Goal: Task Accomplishment & Management: Use online tool/utility

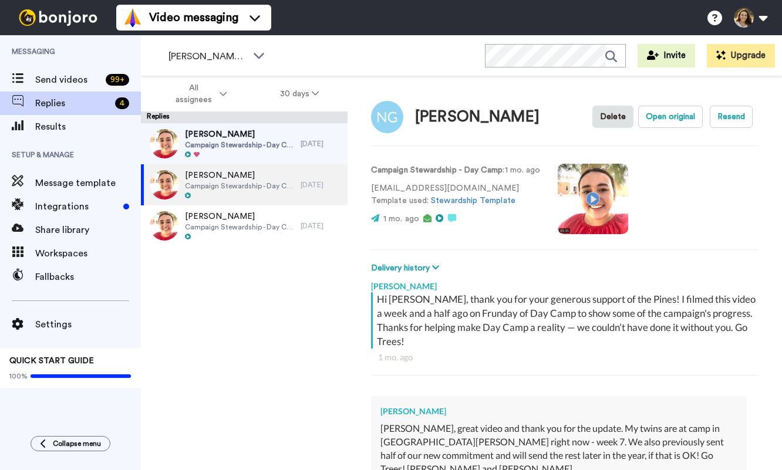
scroll to position [671, 0]
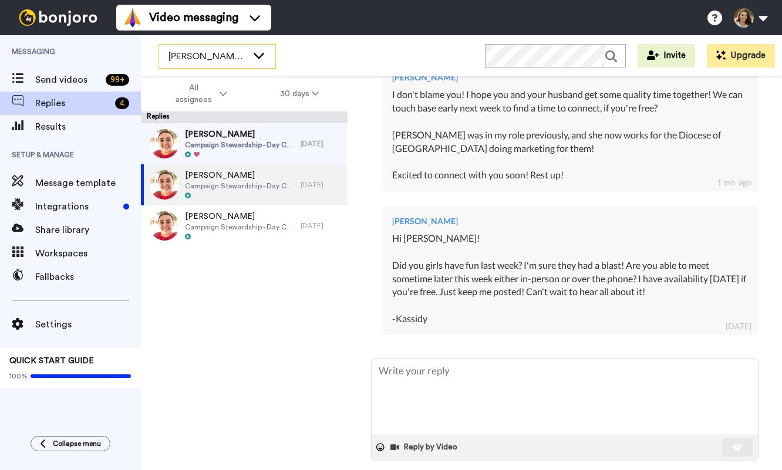
click at [229, 55] on span "[PERSON_NAME]'s Workspace" at bounding box center [207, 56] width 79 height 14
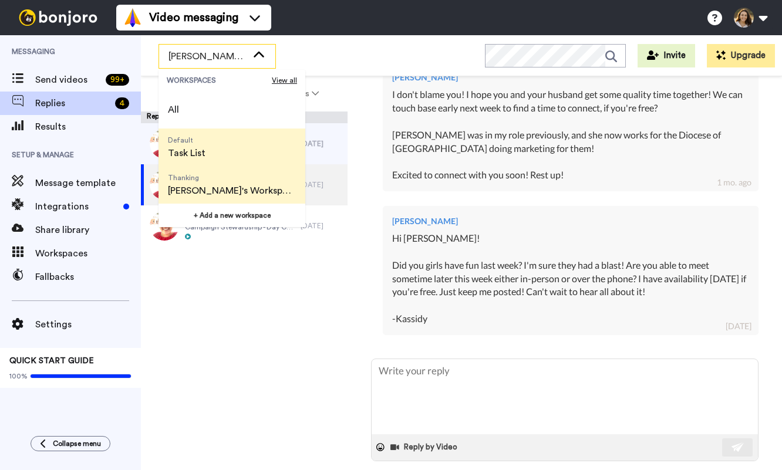
type textarea "x"
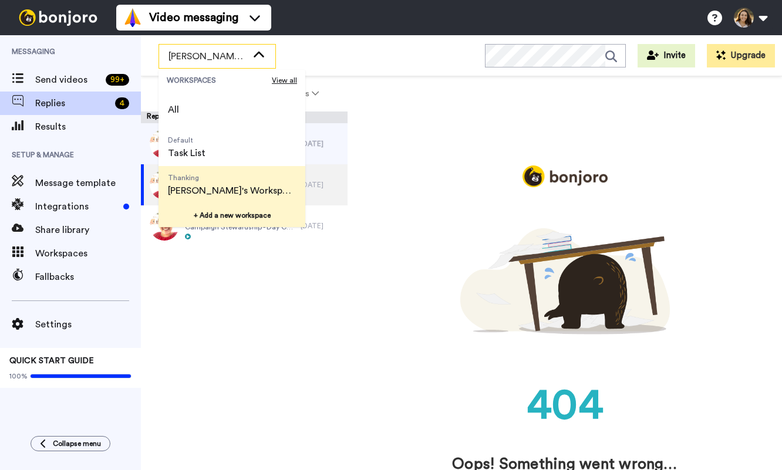
scroll to position [0, 0]
click at [238, 218] on button "+ Add a new workspace" at bounding box center [231, 215] width 147 height 23
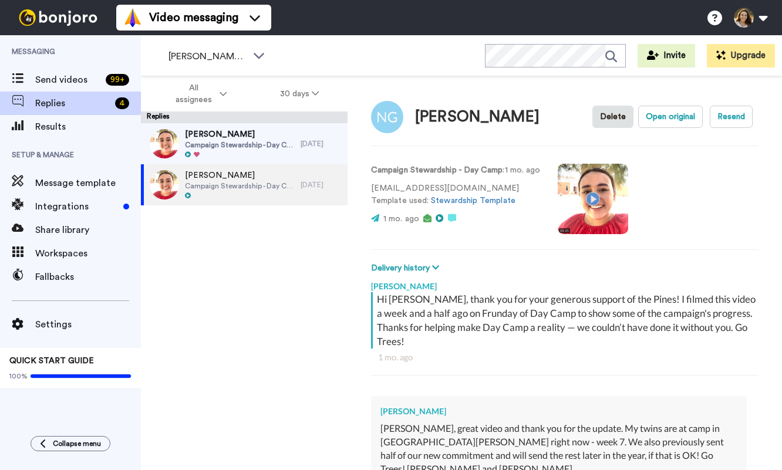
click at [206, 69] on div "Kassidy's Workspace WORKSPACES View all All Default Task List Thanking Kassidy'…" at bounding box center [461, 55] width 641 height 41
click at [207, 68] on div "[PERSON_NAME]'s Workspace" at bounding box center [216, 56] width 117 height 25
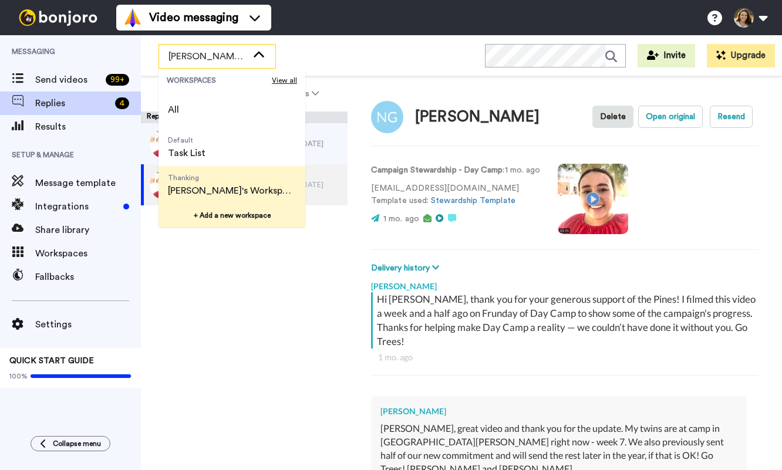
click at [242, 215] on button "+ Add a new workspace" at bounding box center [231, 215] width 147 height 23
type textarea "x"
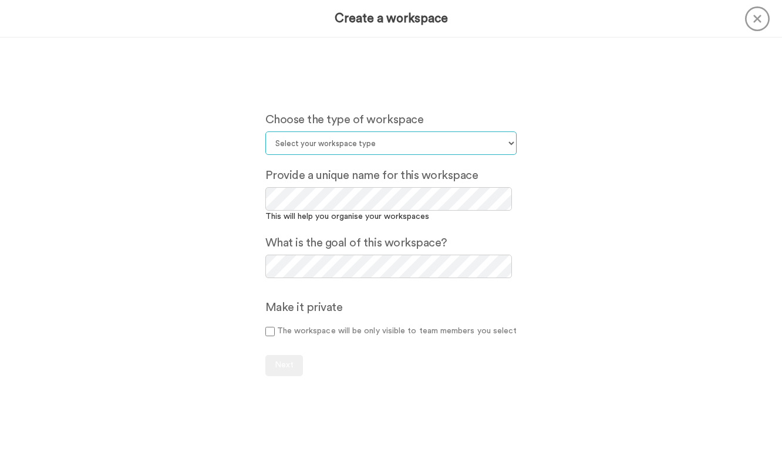
click at [329, 148] on select "Select your workspace type Default Onboarding Activation Retention Team updates…" at bounding box center [391, 142] width 252 height 23
select select "Prospecting"
click at [268, 324] on div "Make it private The workspace will be only visible to team members you select" at bounding box center [390, 321] width 269 height 45
click at [286, 359] on button "Next" at bounding box center [284, 365] width 38 height 21
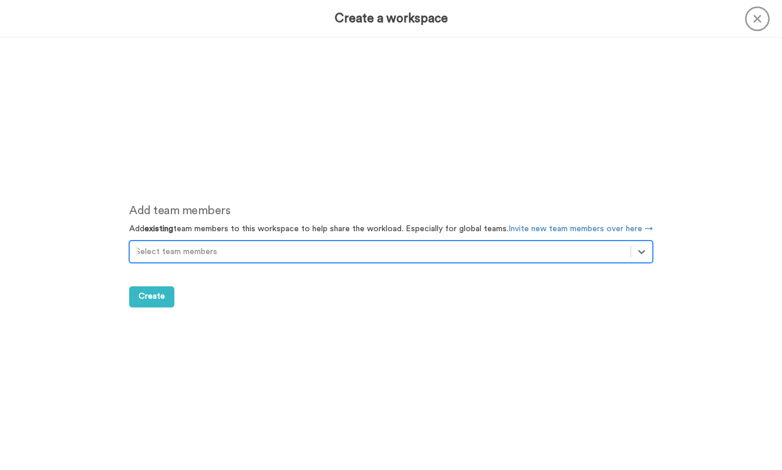
scroll to position [432, 0]
click at [165, 299] on button "Create" at bounding box center [151, 296] width 45 height 21
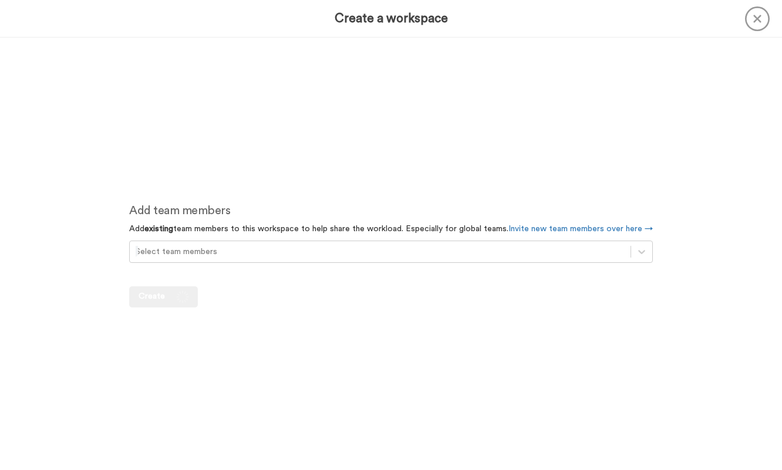
type textarea "x"
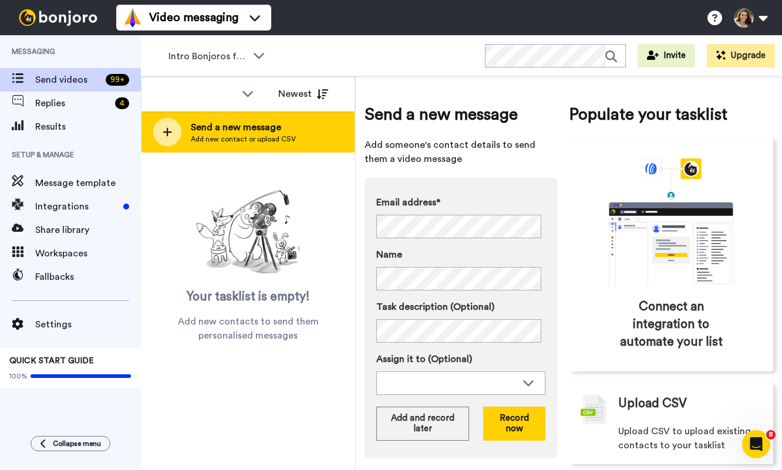
click at [278, 144] on div "Send a new message Add new contact or upload CSV" at bounding box center [247, 132] width 213 height 41
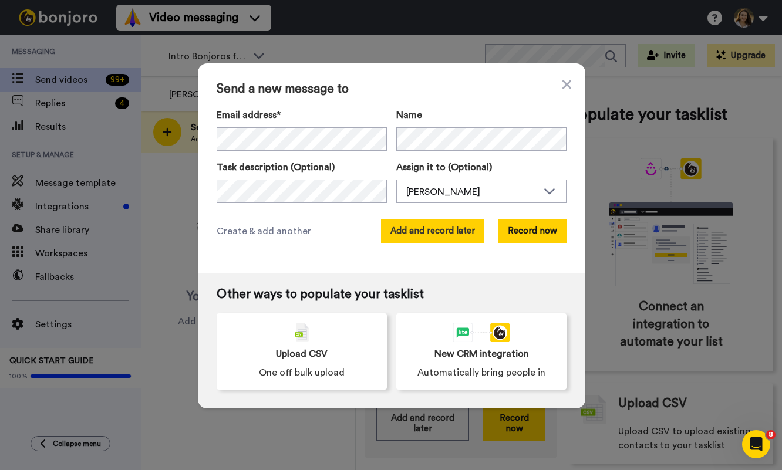
click at [403, 238] on button "Add and record later" at bounding box center [432, 230] width 103 height 23
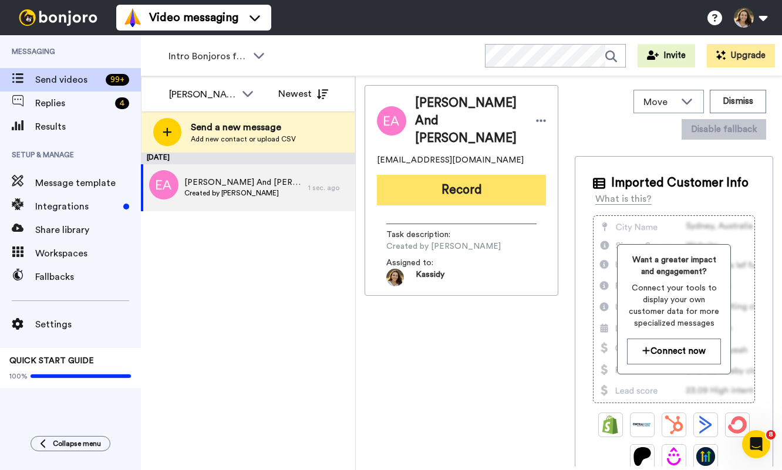
click at [430, 175] on button "Record" at bounding box center [461, 190] width 169 height 31
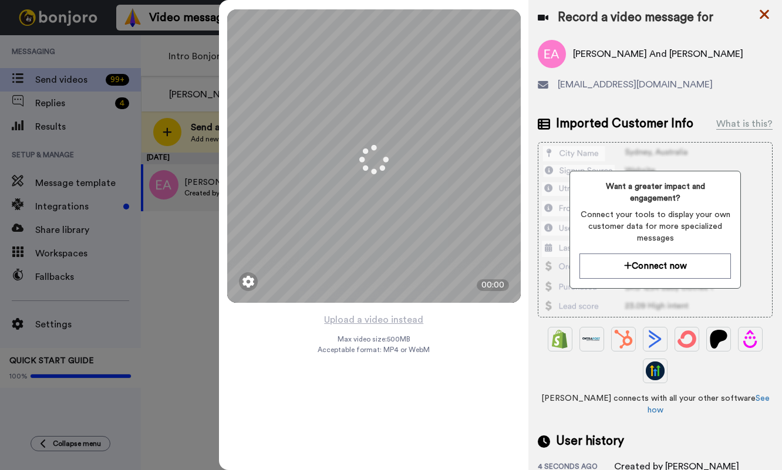
click at [762, 16] on icon at bounding box center [763, 14] width 9 height 9
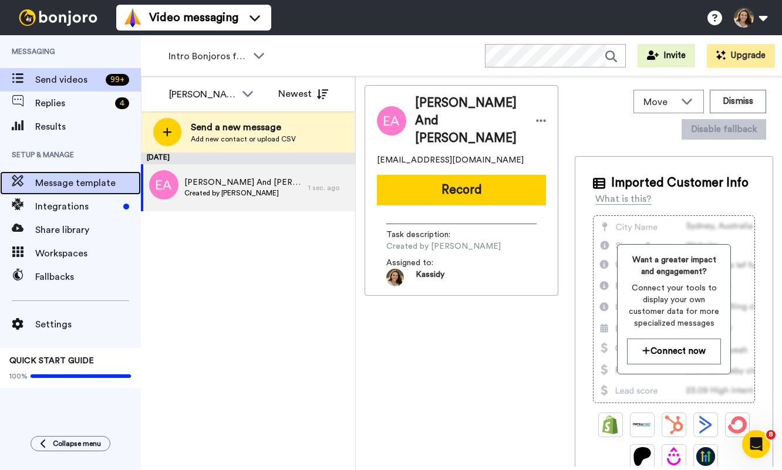
click at [81, 186] on span "Message template" at bounding box center [88, 183] width 106 height 14
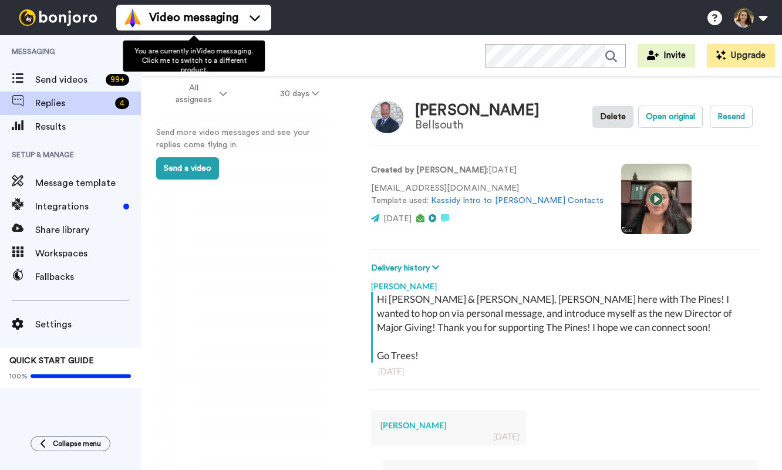
scroll to position [227, 0]
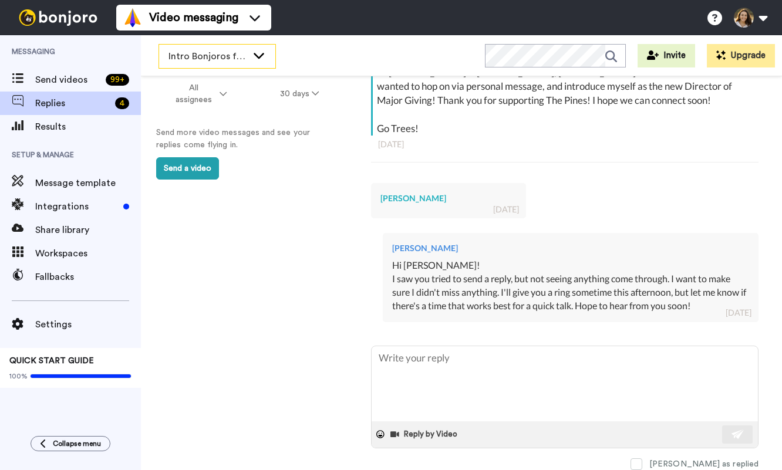
click at [238, 67] on div "Intro Bonjoros for NTXGD" at bounding box center [216, 56] width 117 height 25
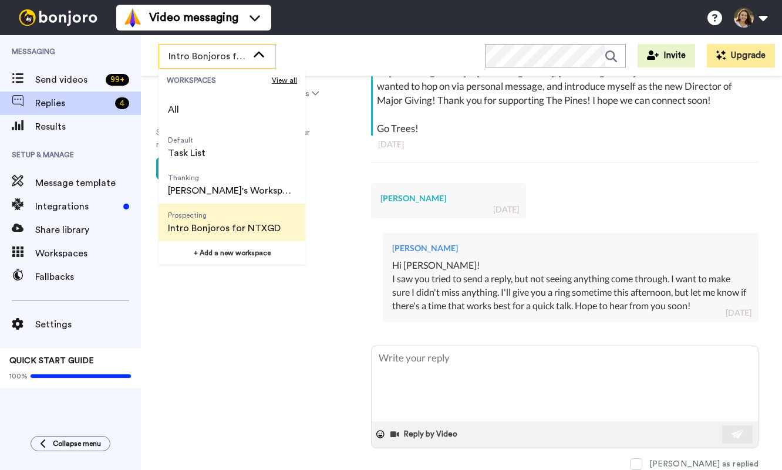
click at [220, 218] on span "Prospecting" at bounding box center [224, 215] width 113 height 9
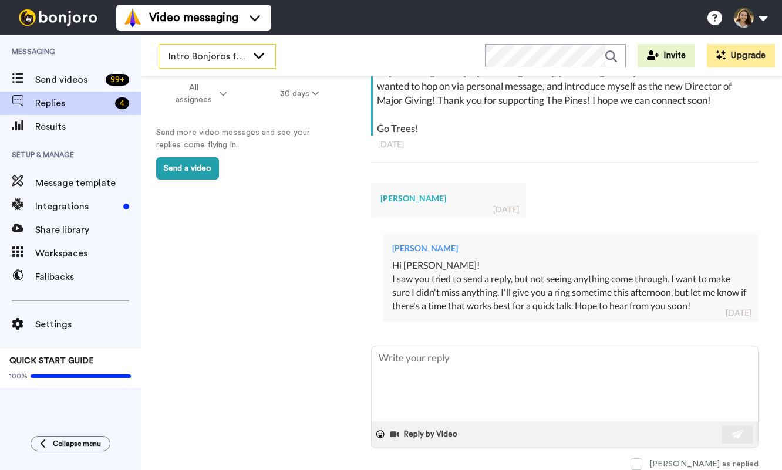
click at [231, 65] on div "Intro Bonjoros for NTXGD" at bounding box center [217, 56] width 116 height 23
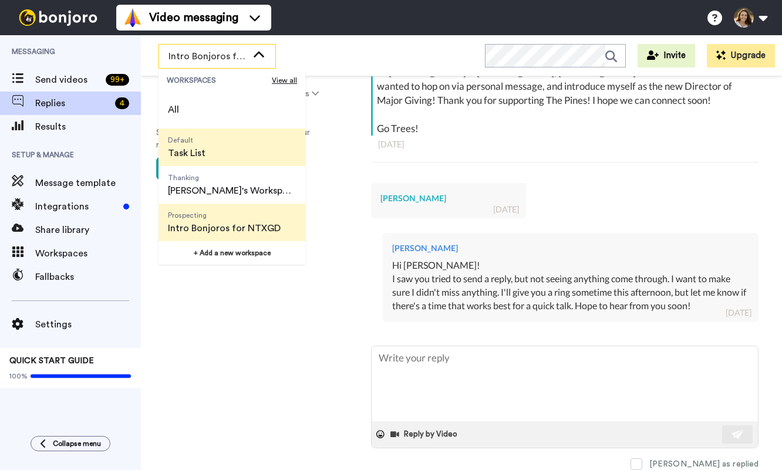
click at [231, 149] on li "Default Task List" at bounding box center [231, 148] width 147 height 38
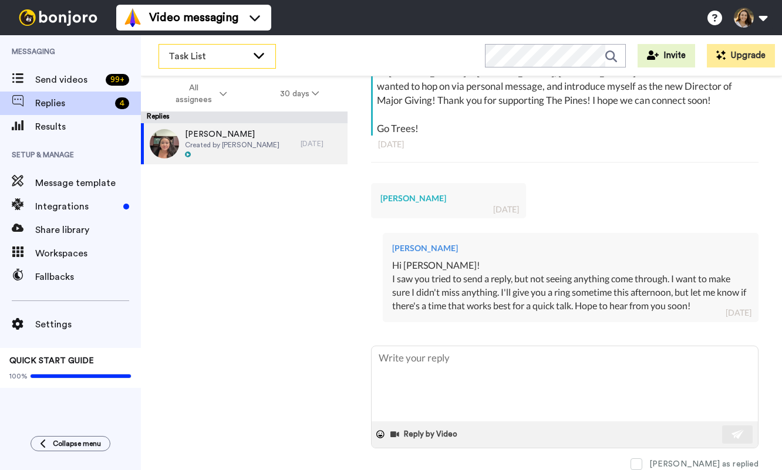
click at [208, 58] on span "Task List" at bounding box center [207, 56] width 79 height 14
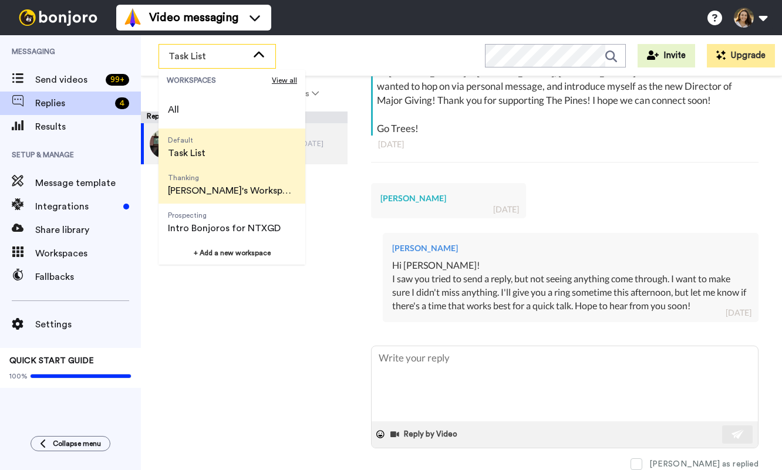
click at [250, 190] on span "Kassidy's Workspace" at bounding box center [232, 191] width 128 height 14
type textarea "x"
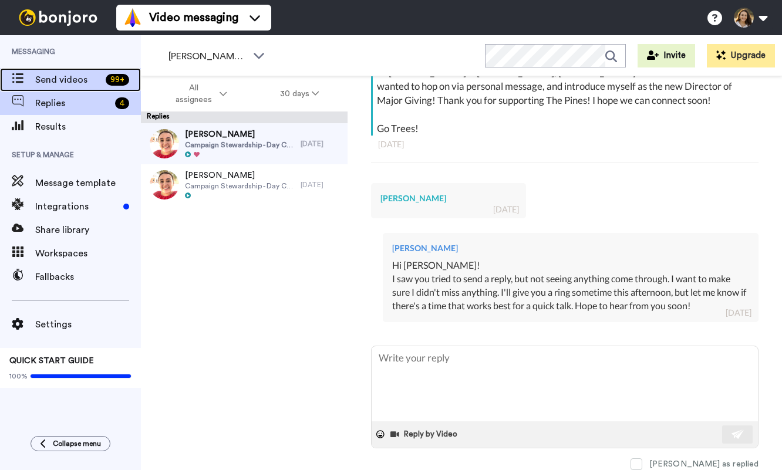
click at [99, 83] on span "Send videos" at bounding box center [68, 80] width 66 height 14
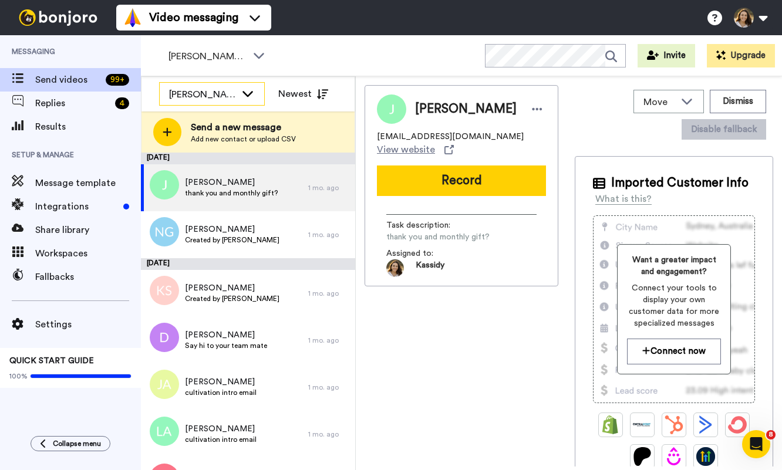
click at [198, 96] on div "[PERSON_NAME]" at bounding box center [202, 94] width 67 height 14
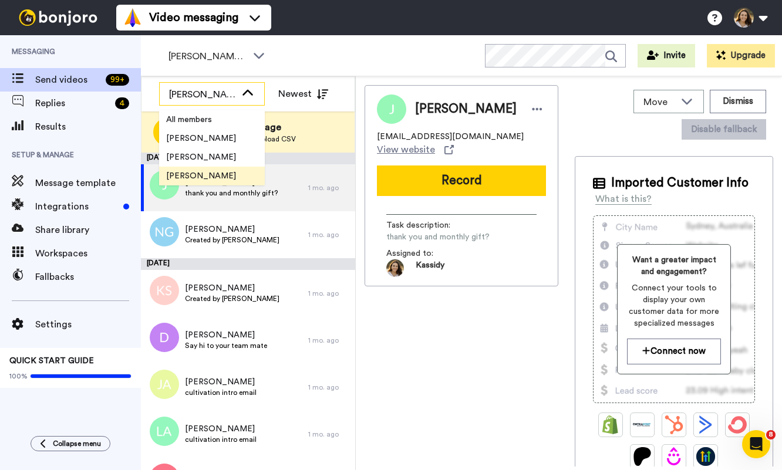
click at [198, 96] on div "[PERSON_NAME]" at bounding box center [202, 94] width 67 height 14
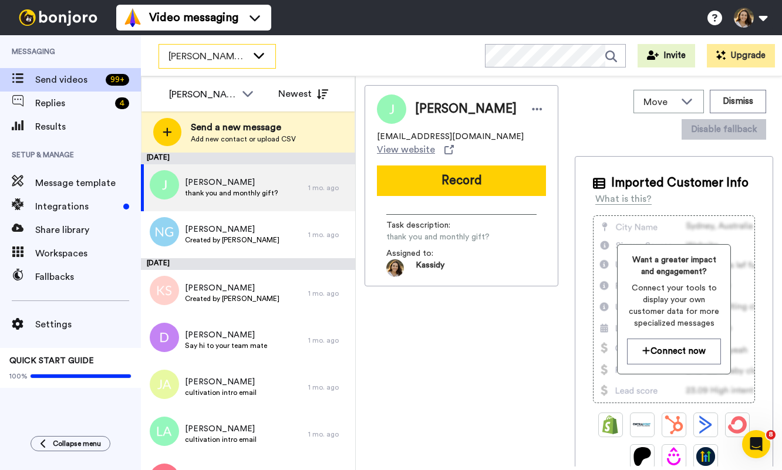
click at [208, 49] on span "[PERSON_NAME]'s Workspace" at bounding box center [207, 56] width 79 height 14
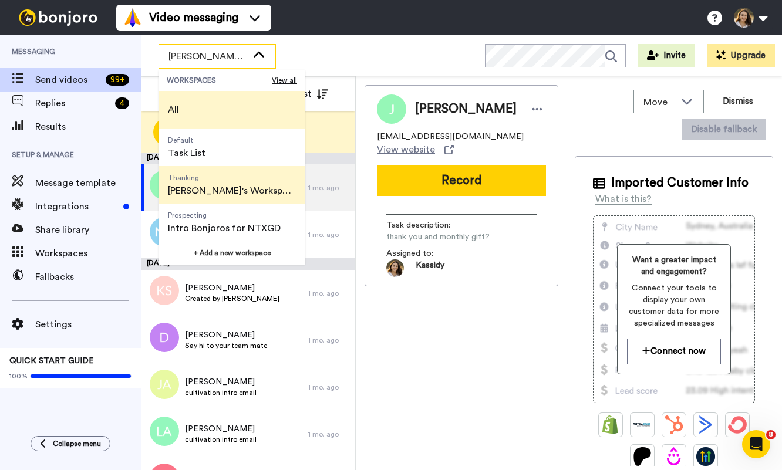
click at [211, 113] on li "All" at bounding box center [231, 110] width 147 height 38
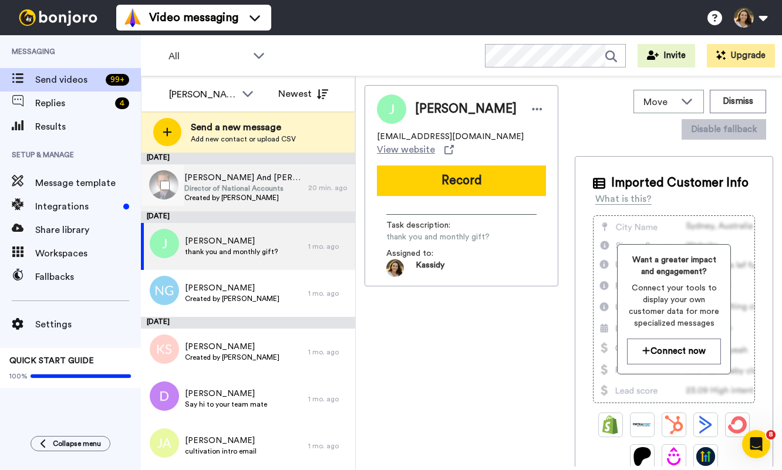
click at [248, 200] on span "Created by [PERSON_NAME]" at bounding box center [243, 197] width 118 height 9
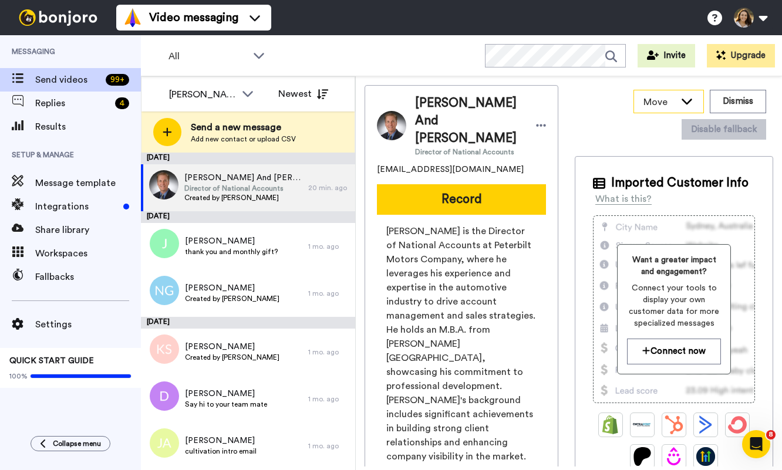
click at [634, 102] on div "Move" at bounding box center [668, 101] width 69 height 22
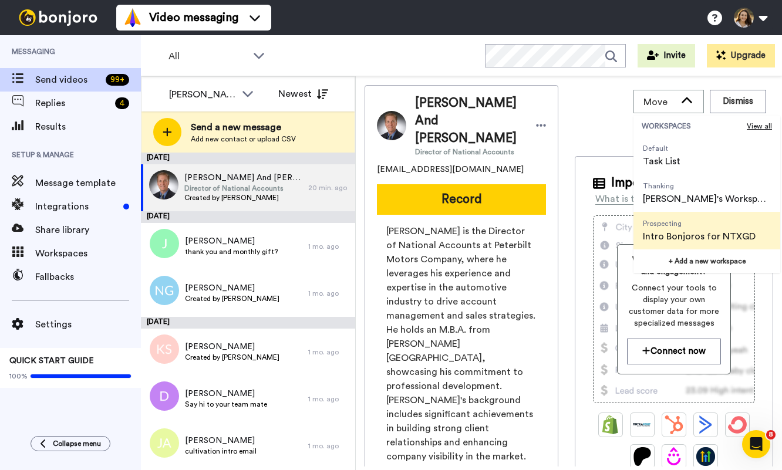
click at [668, 231] on span "Intro Bonjoros for NTXGD" at bounding box center [699, 236] width 113 height 14
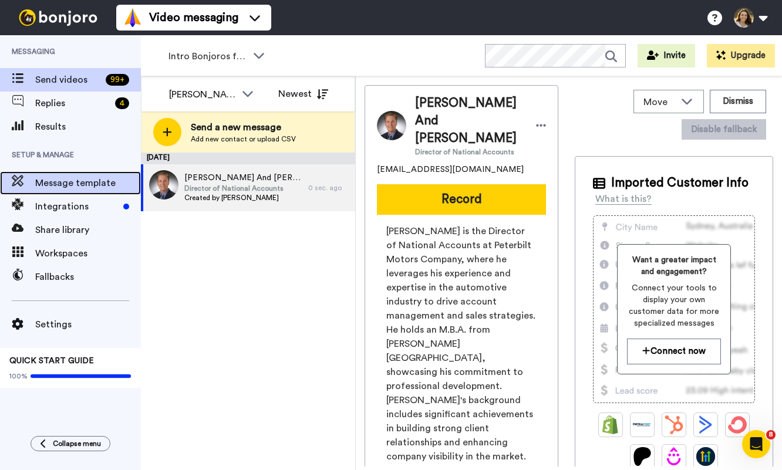
click at [95, 183] on span "Message template" at bounding box center [88, 183] width 106 height 14
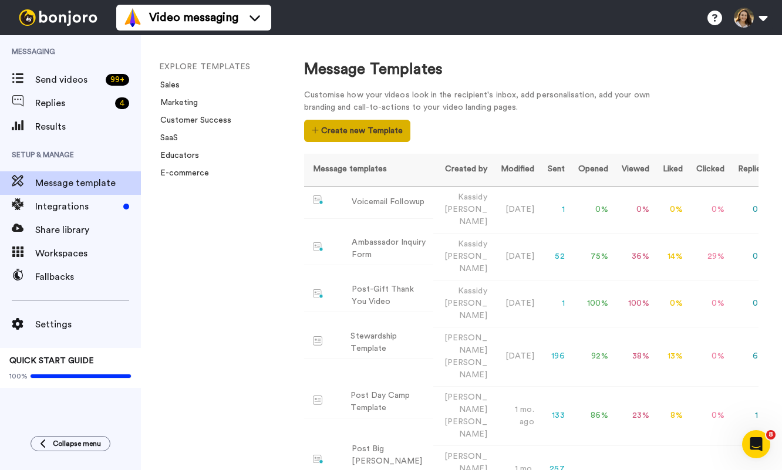
click at [370, 138] on button "Create new Template" at bounding box center [357, 131] width 106 height 22
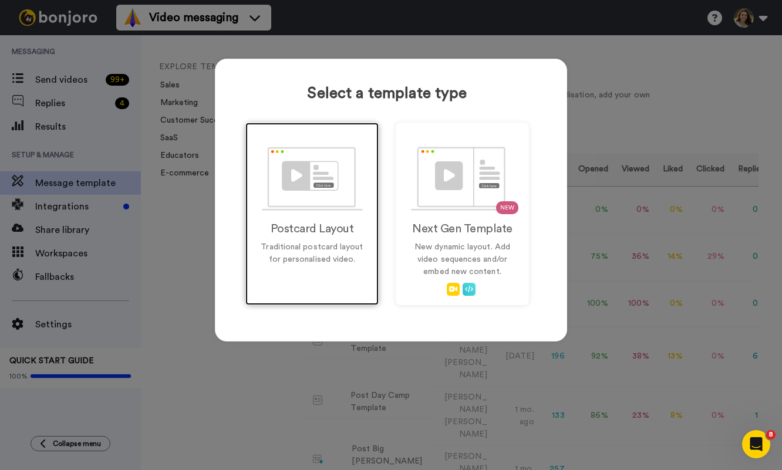
click at [332, 206] on img at bounding box center [312, 179] width 101 height 64
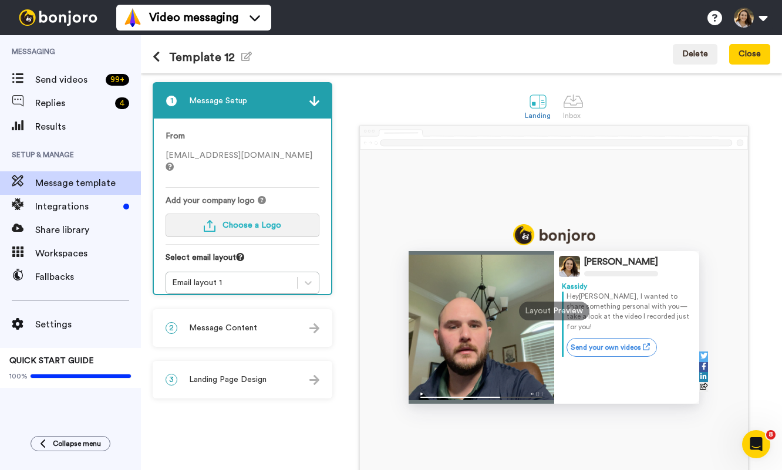
click at [278, 214] on button "Choose a Logo" at bounding box center [242, 225] width 154 height 23
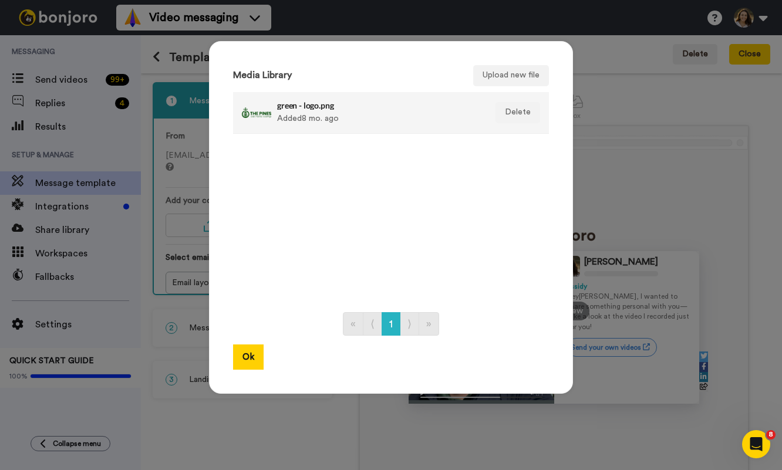
click at [281, 123] on div "green - logo.png Added 8 mo. ago" at bounding box center [378, 112] width 202 height 29
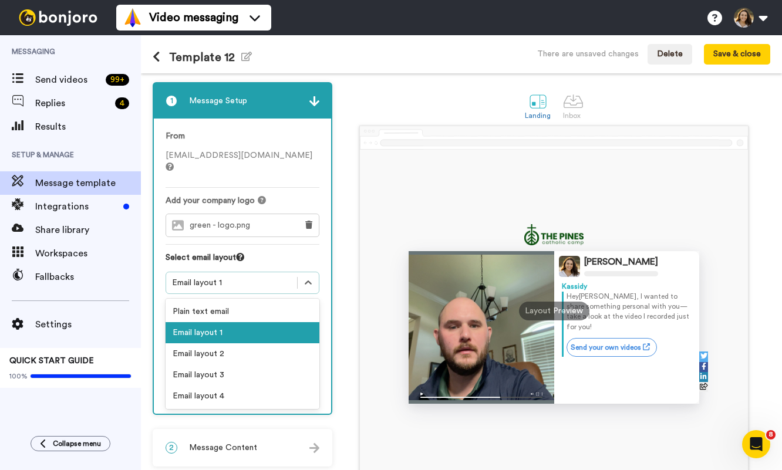
click at [265, 278] on div "Email layout 1" at bounding box center [231, 283] width 131 height 14
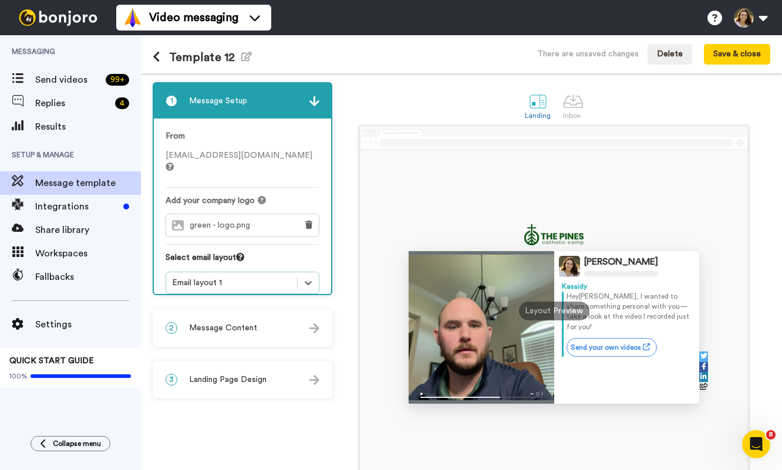
click at [265, 278] on div "Email layout 1" at bounding box center [231, 283] width 131 height 14
click at [245, 325] on span "Message Content" at bounding box center [223, 328] width 68 height 12
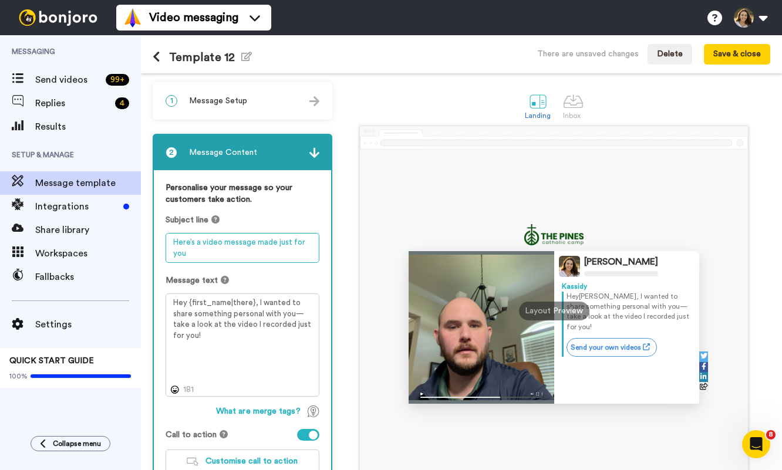
drag, startPoint x: 211, startPoint y: 261, endPoint x: 151, endPoint y: 232, distance: 66.4
click at [151, 232] on div "1 Message Setup From [EMAIL_ADDRESS][DOMAIN_NAME] Add your company logo green -…" at bounding box center [461, 271] width 641 height 397
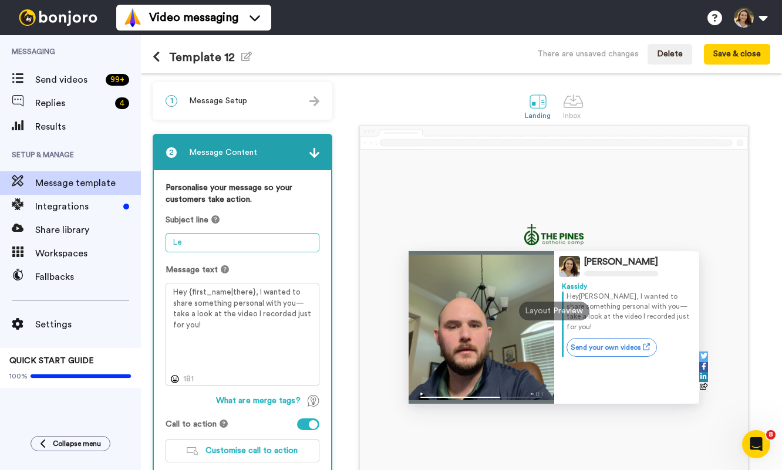
type textarea "L"
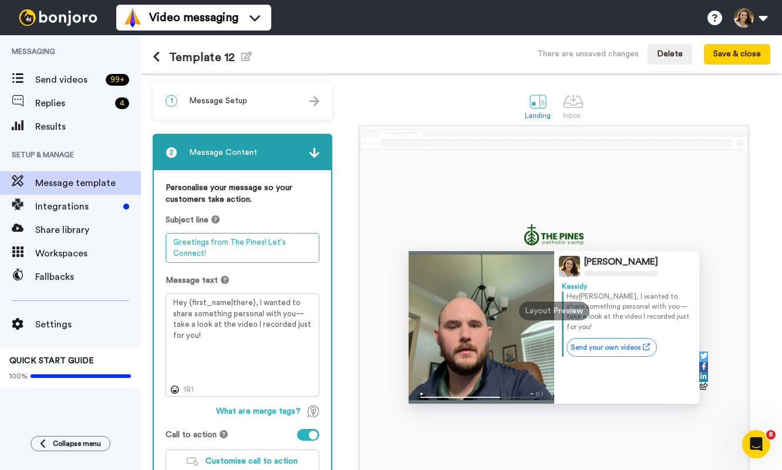
type textarea "Greetings from The Pines! Let's Connect!"
